Goal: Information Seeking & Learning: Learn about a topic

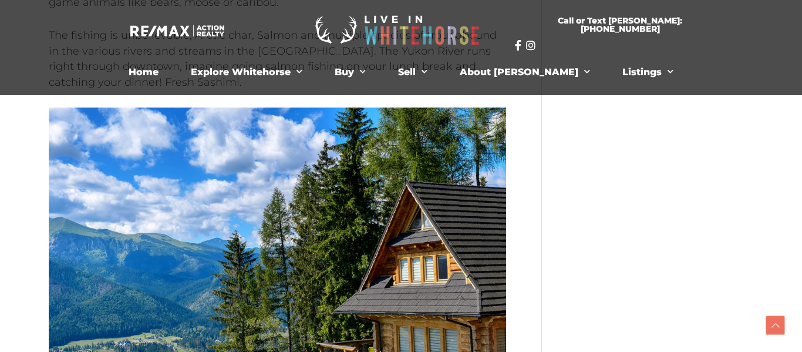
scroll to position [2522, 0]
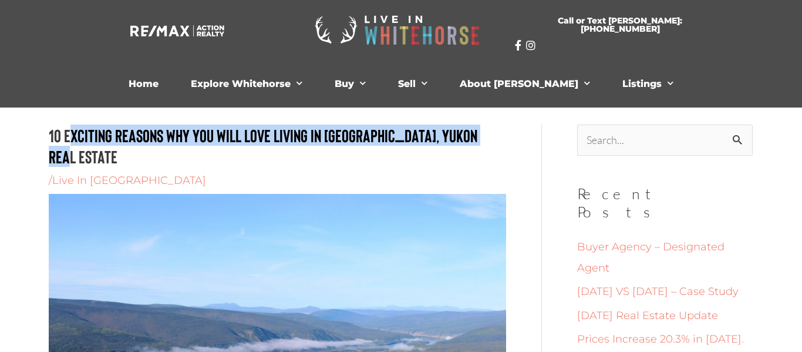
drag, startPoint x: 494, startPoint y: 135, endPoint x: 69, endPoint y: 129, distance: 424.9
click at [69, 129] on h1 "10 Exciting Reasons Why You Will Love Living In [GEOGRAPHIC_DATA], Yukon Real E…" at bounding box center [277, 145] width 457 height 42
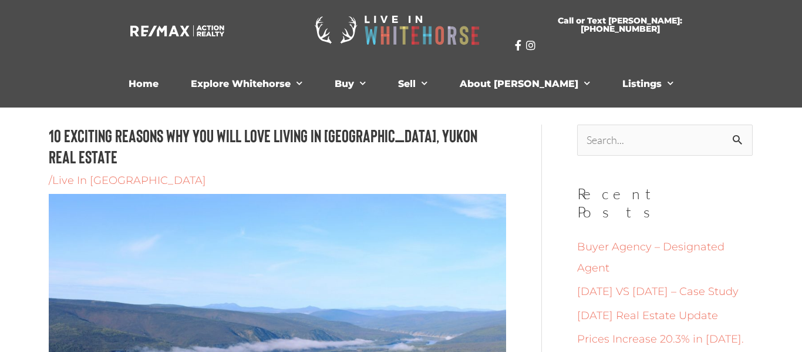
click at [49, 133] on h1 "10 Exciting Reasons Why You Will Love Living In [GEOGRAPHIC_DATA], Yukon Real E…" at bounding box center [277, 145] width 457 height 42
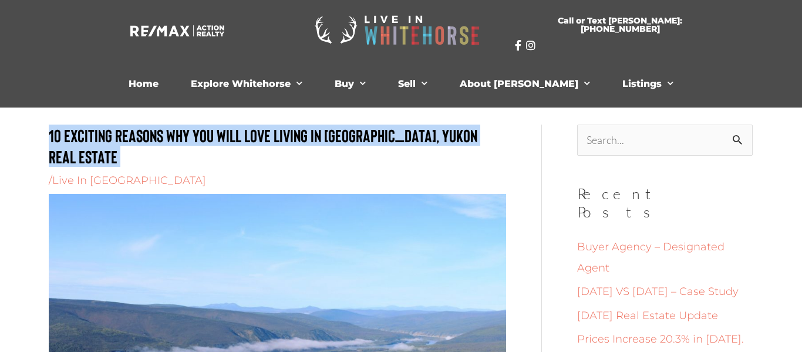
drag, startPoint x: 49, startPoint y: 133, endPoint x: 500, endPoint y: 136, distance: 451.3
click at [500, 136] on h1 "10 Exciting Reasons Why You Will Love Living In [GEOGRAPHIC_DATA], Yukon Real E…" at bounding box center [277, 145] width 457 height 42
copy h1 "10 Exciting Reasons Why You Will Love Living In [GEOGRAPHIC_DATA], Yukon Real E…"
click at [501, 137] on h1 "10 Exciting Reasons Why You Will Love Living In [GEOGRAPHIC_DATA], Yukon Real E…" at bounding box center [277, 145] width 457 height 42
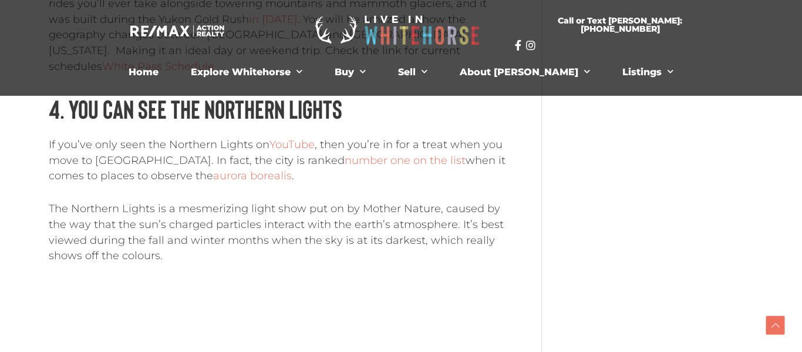
scroll to position [1553, 0]
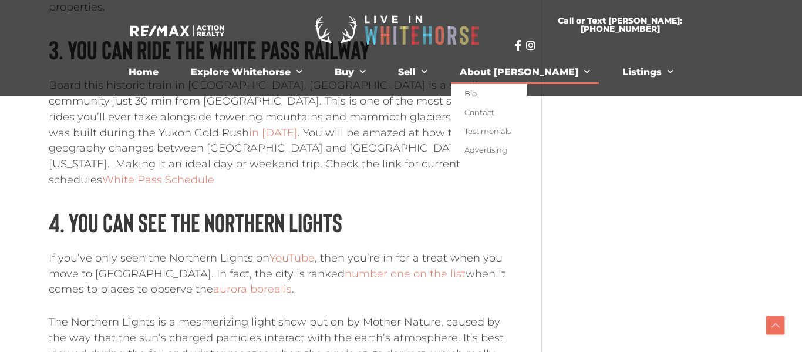
click at [522, 76] on link "About [PERSON_NAME]" at bounding box center [525, 71] width 148 height 23
click at [519, 72] on link "About [PERSON_NAME]" at bounding box center [525, 71] width 148 height 23
click at [504, 89] on link "Bio" at bounding box center [489, 93] width 76 height 19
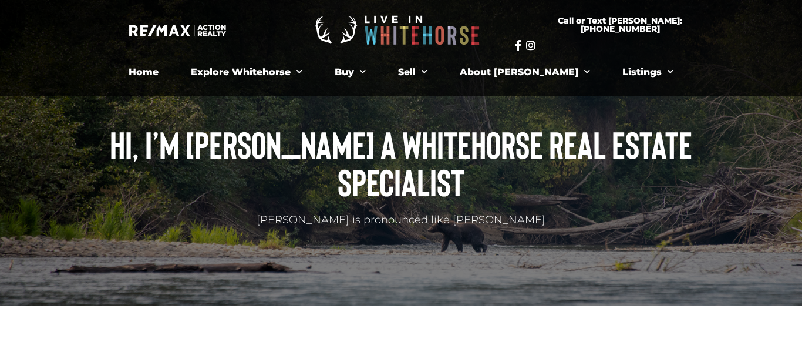
scroll to position [19, 0]
